Goal: Task Accomplishment & Management: Manage account settings

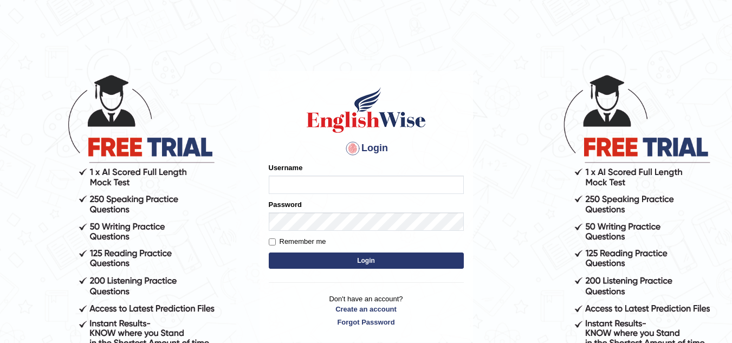
click at [284, 187] on input "Username" at bounding box center [366, 184] width 195 height 18
type input "kulvindersidhu"
click at [335, 266] on button "Login" at bounding box center [366, 260] width 195 height 16
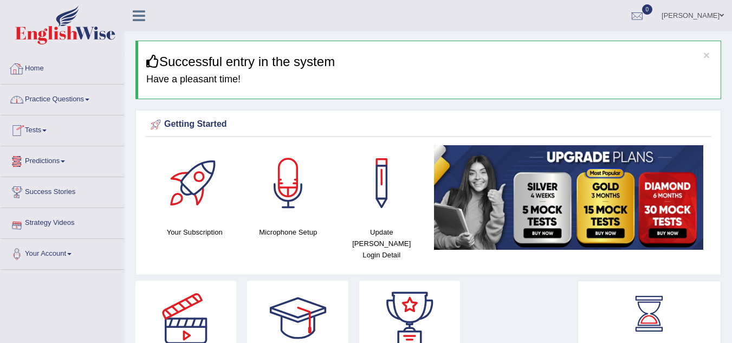
click at [31, 74] on link "Home" at bounding box center [62, 67] width 123 height 27
